Goal: Task Accomplishment & Management: Manage account settings

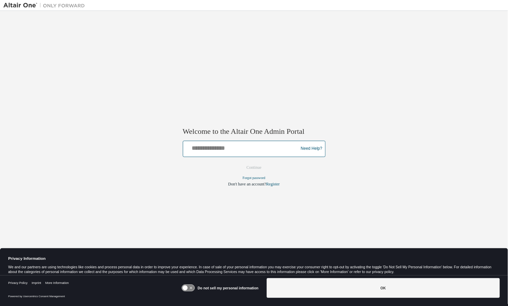
click at [237, 151] on input "text" at bounding box center [242, 147] width 112 height 10
type input "**********"
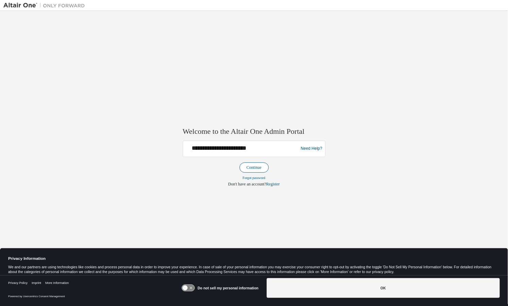
click at [256, 172] on button "Continue" at bounding box center [254, 167] width 29 height 10
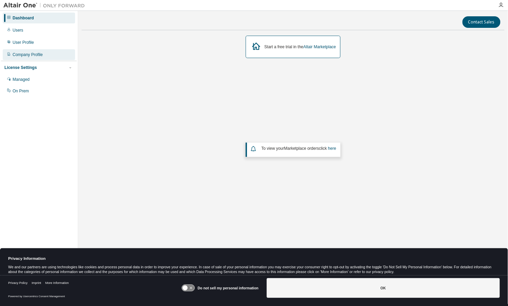
click at [28, 57] on div "Company Profile" at bounding box center [28, 54] width 30 height 5
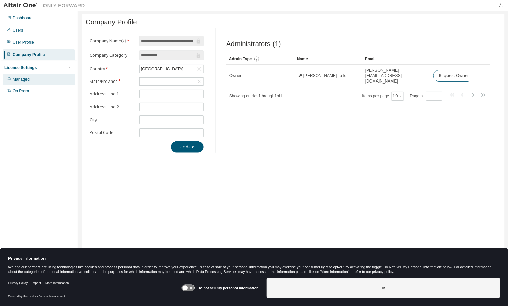
click at [24, 80] on div "Managed" at bounding box center [21, 79] width 17 height 5
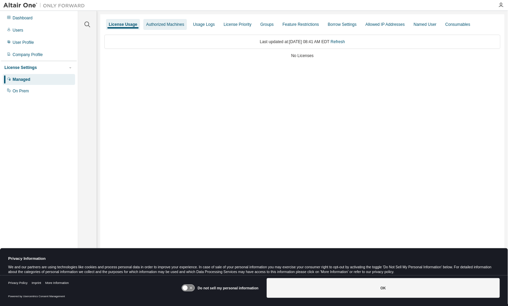
click at [167, 23] on div "Authorized Machines" at bounding box center [165, 24] width 38 height 5
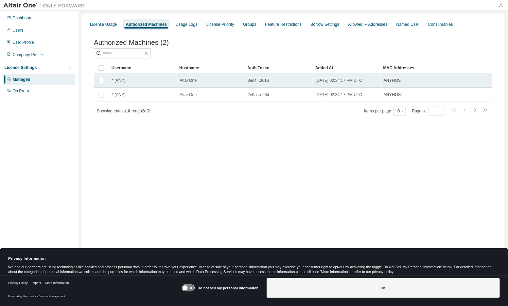
click at [258, 83] on span "3ec4...3616" at bounding box center [258, 80] width 21 height 5
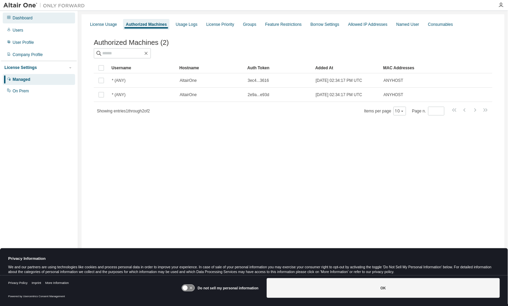
click at [16, 18] on div "Dashboard" at bounding box center [23, 17] width 20 height 5
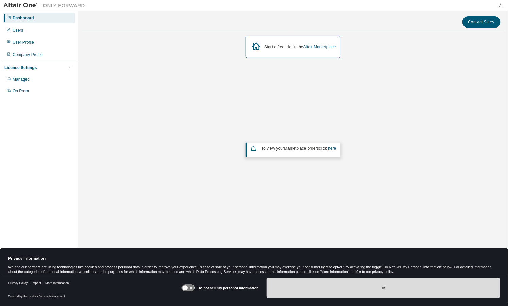
click at [339, 286] on button "OK" at bounding box center [383, 288] width 233 height 20
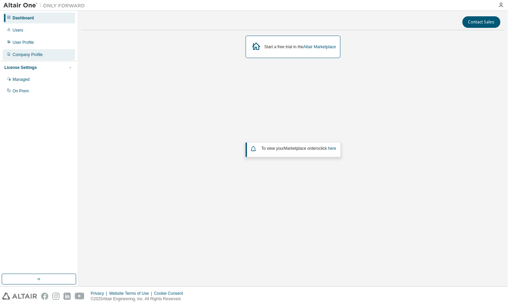
click at [18, 56] on div "Company Profile" at bounding box center [28, 54] width 30 height 5
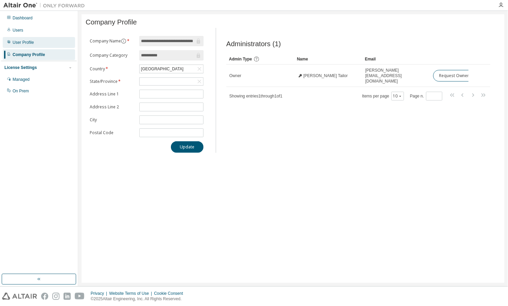
click at [17, 40] on div "User Profile" at bounding box center [23, 42] width 21 height 5
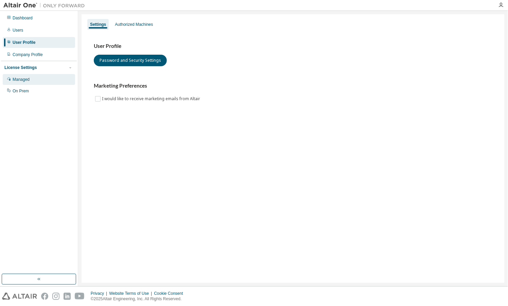
click at [17, 79] on div "Managed" at bounding box center [21, 79] width 17 height 5
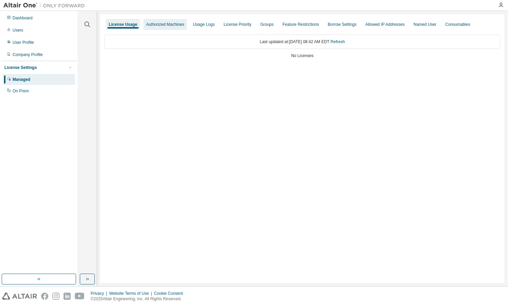
click at [158, 27] on div "Authorized Machines" at bounding box center [164, 24] width 43 height 11
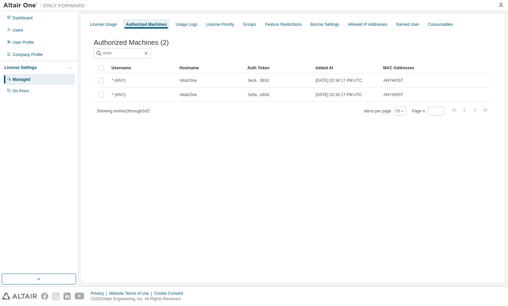
click at [25, 297] on img at bounding box center [19, 296] width 35 height 7
